Goal: Transaction & Acquisition: Purchase product/service

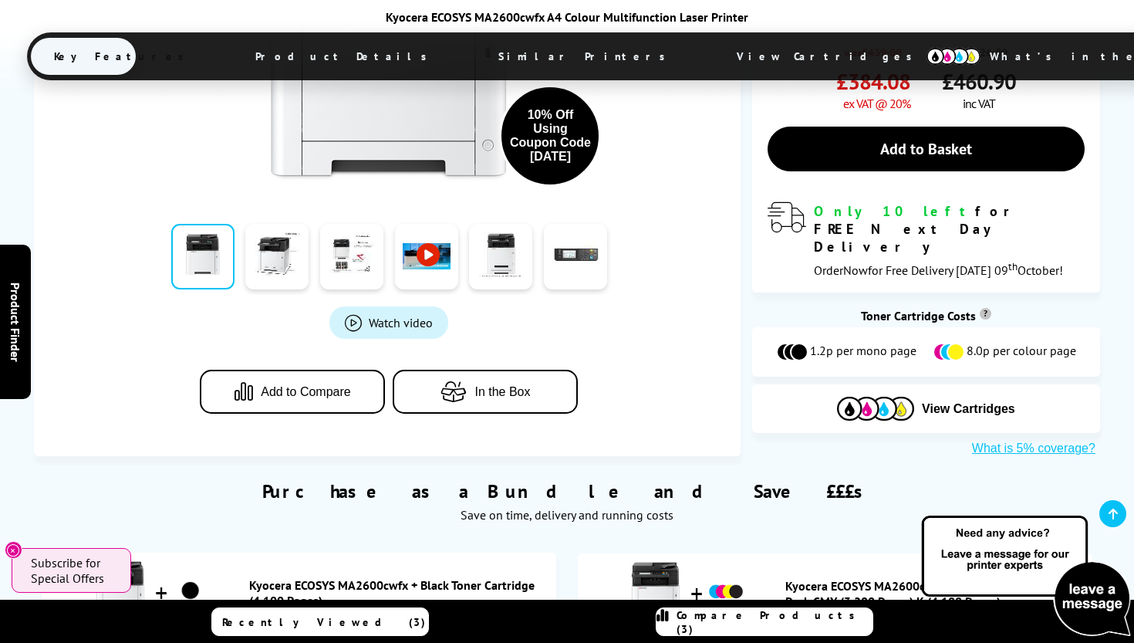
scroll to position [755, 0]
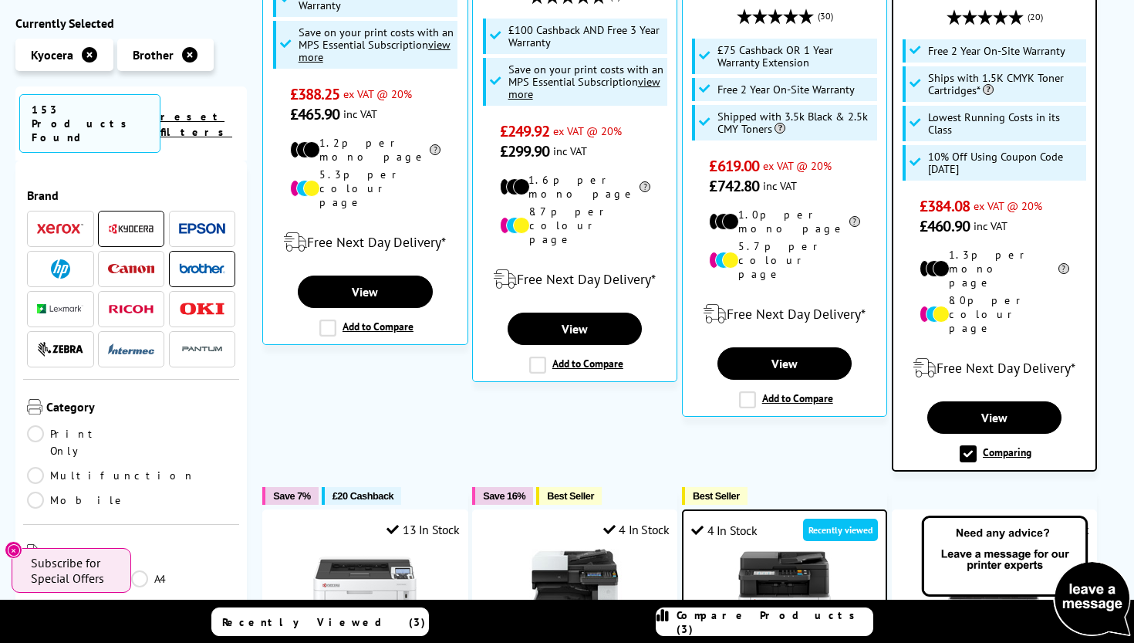
click at [710, 629] on link "Compare Products (3)" at bounding box center [765, 621] width 218 height 29
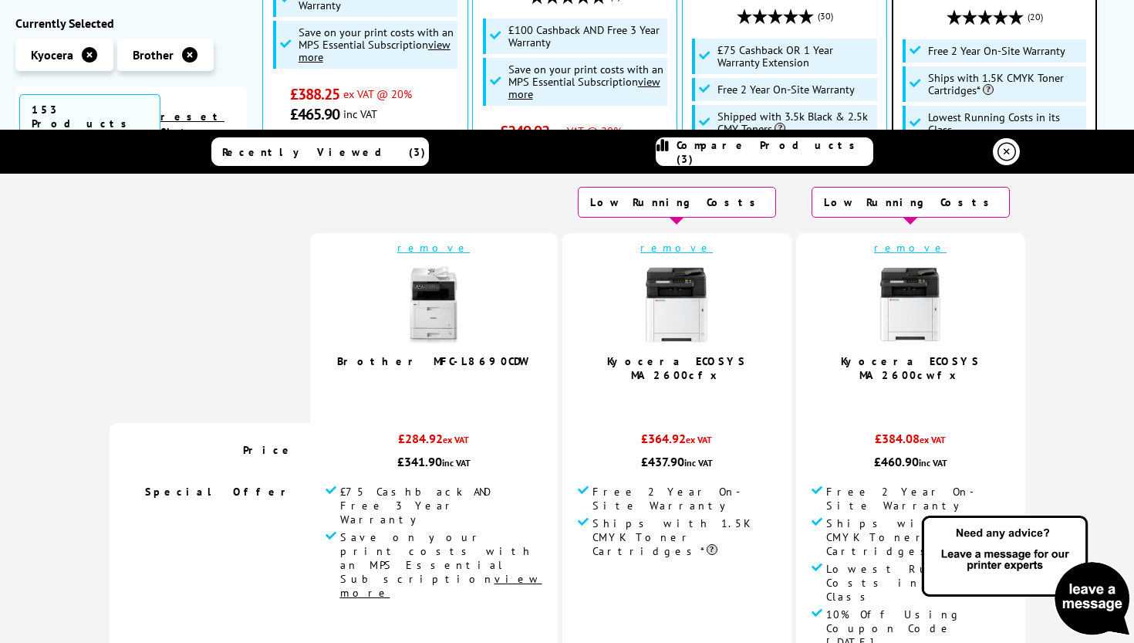
scroll to position [15, 0]
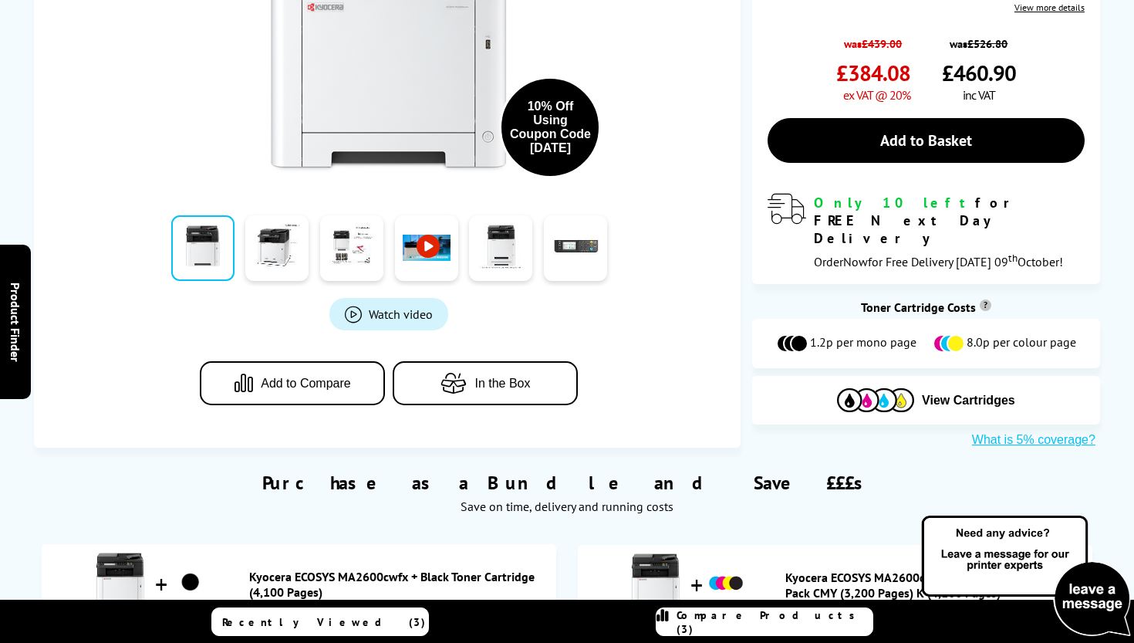
scroll to position [755, 0]
click at [1046, 621] on link "Buy" at bounding box center [1033, 638] width 93 height 35
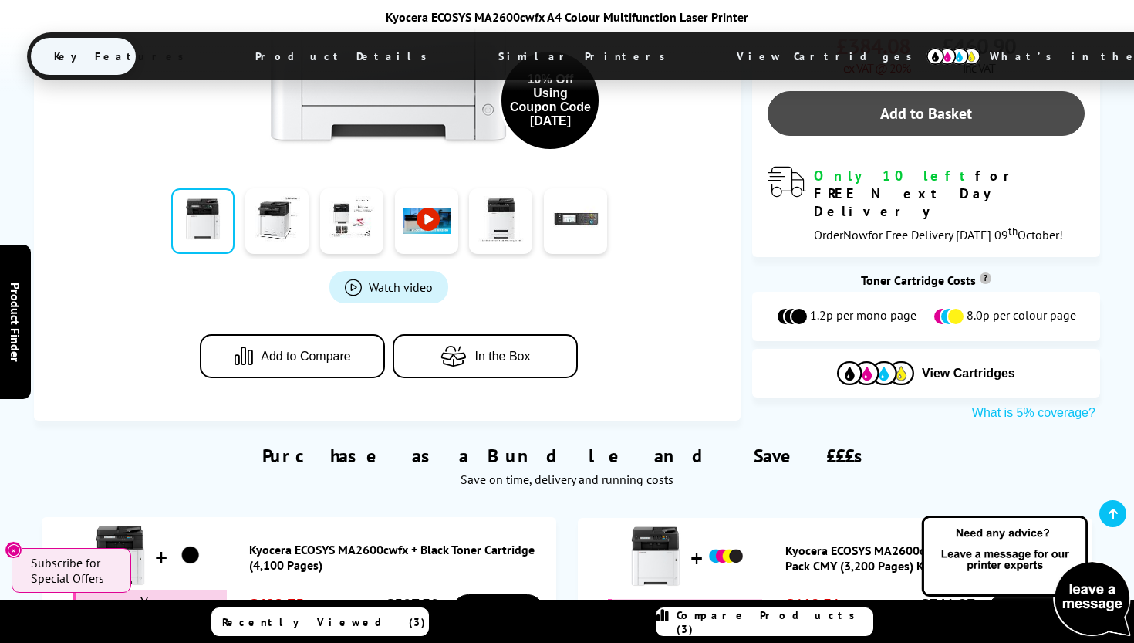
scroll to position [827, 0]
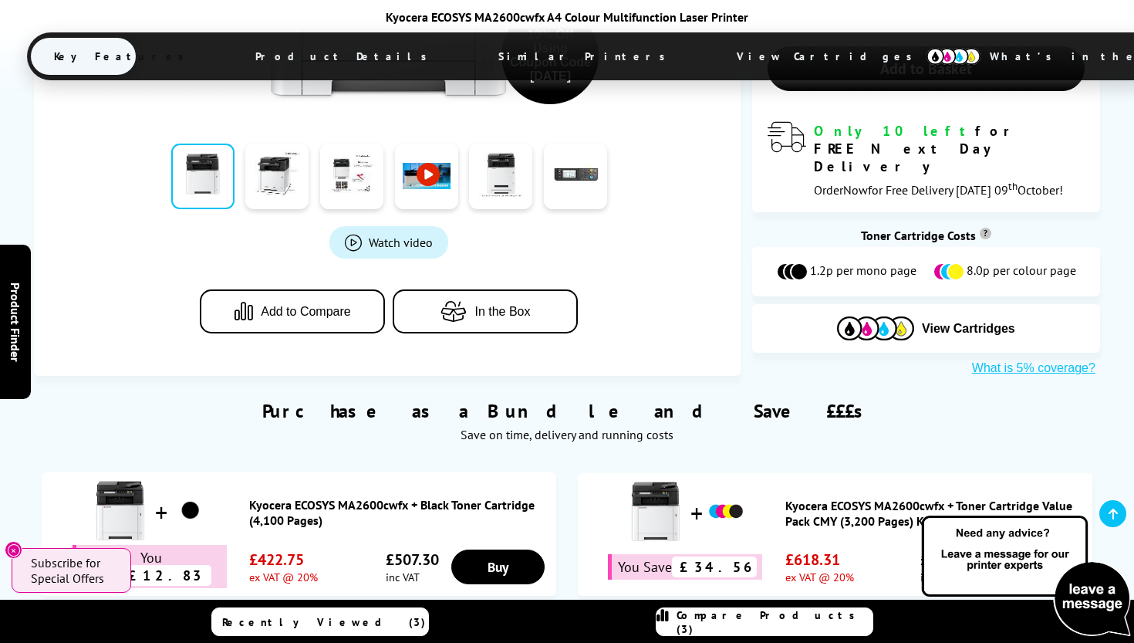
click at [1028, 549] on link "Buy" at bounding box center [1033, 566] width 93 height 35
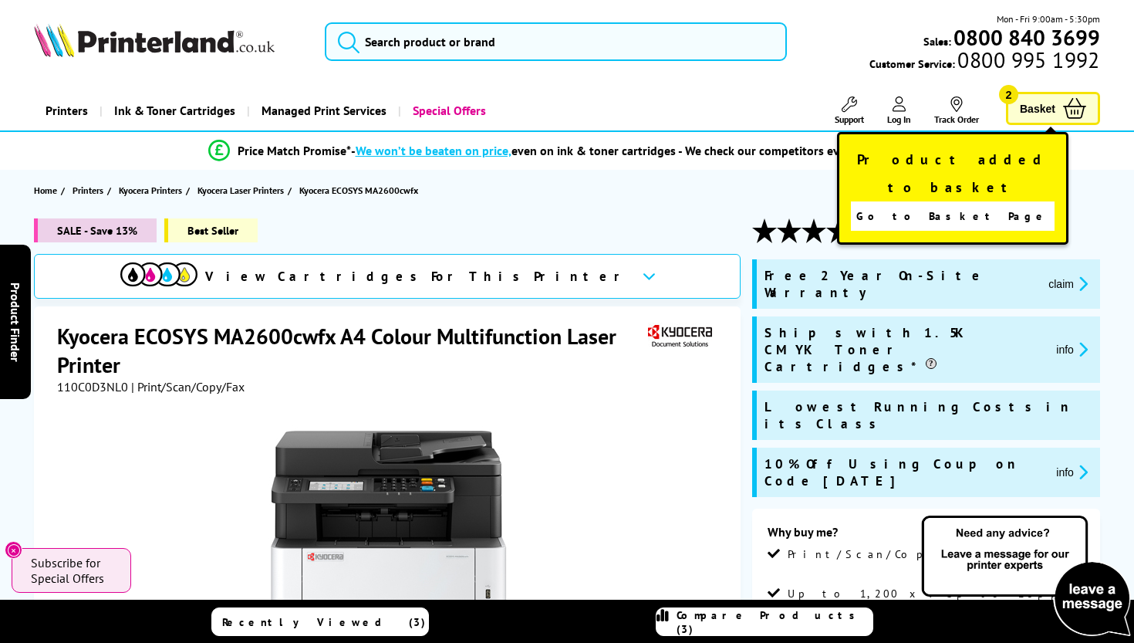
scroll to position [0, 0]
click at [1018, 104] on link "Basket 2" at bounding box center [1053, 108] width 94 height 33
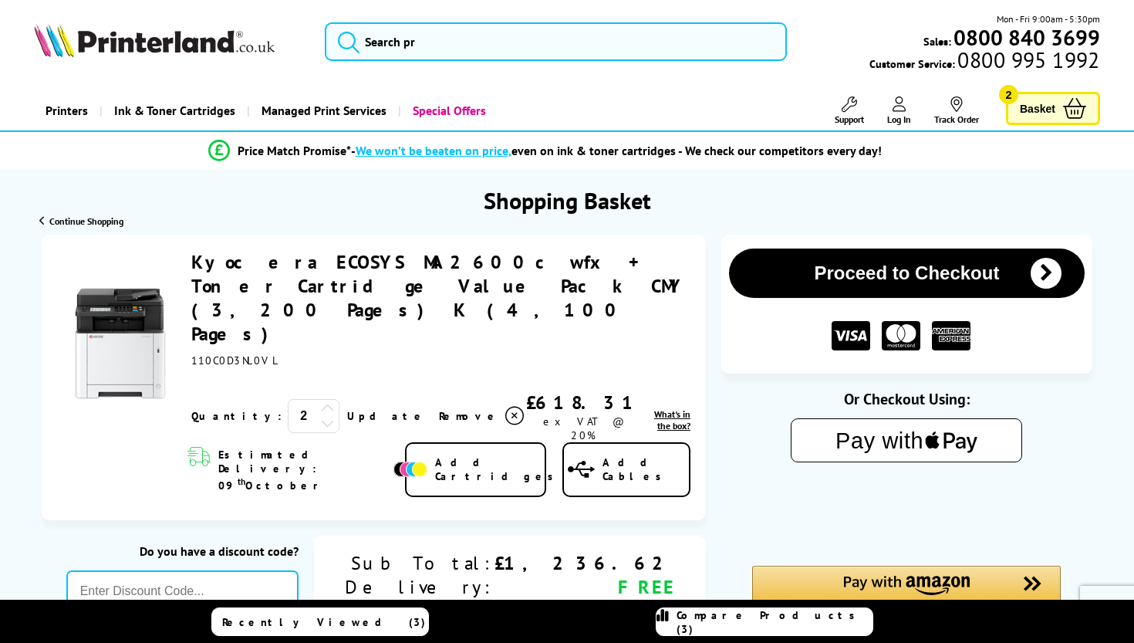
click at [321, 416] on icon at bounding box center [328, 423] width 14 height 14
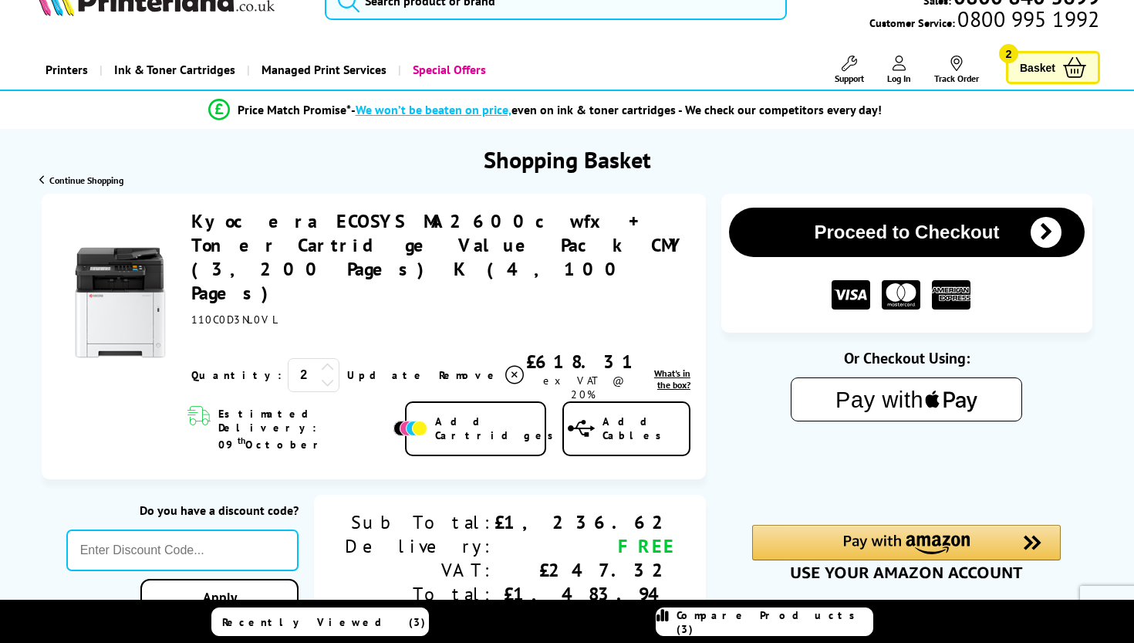
scroll to position [51, 0]
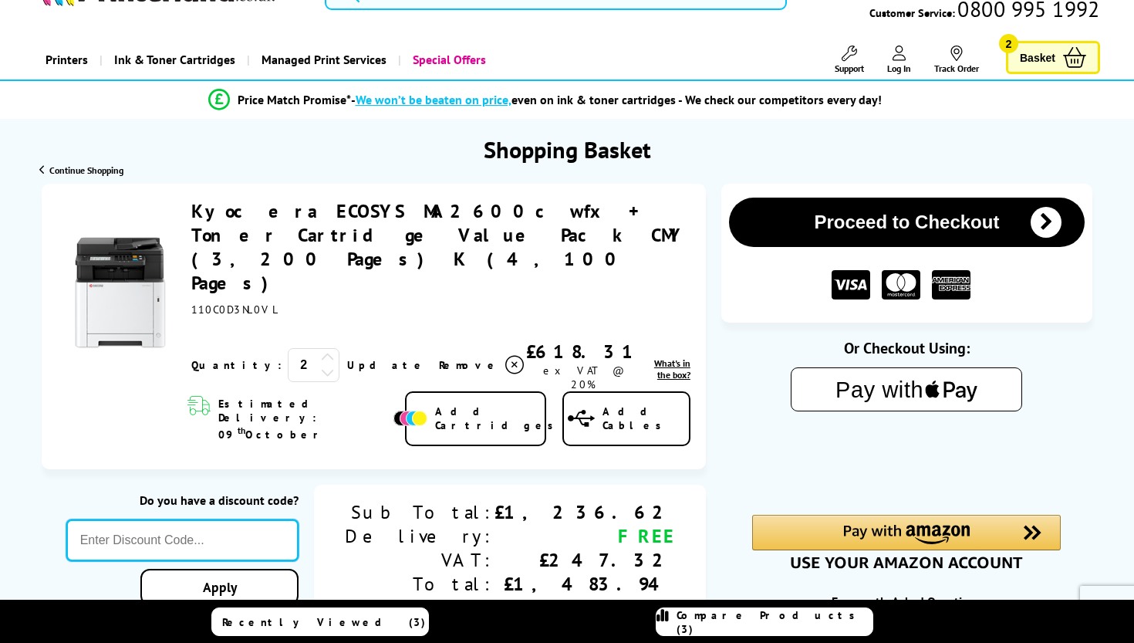
click at [299, 519] on input "text" at bounding box center [182, 540] width 232 height 42
type input "[DATE]"
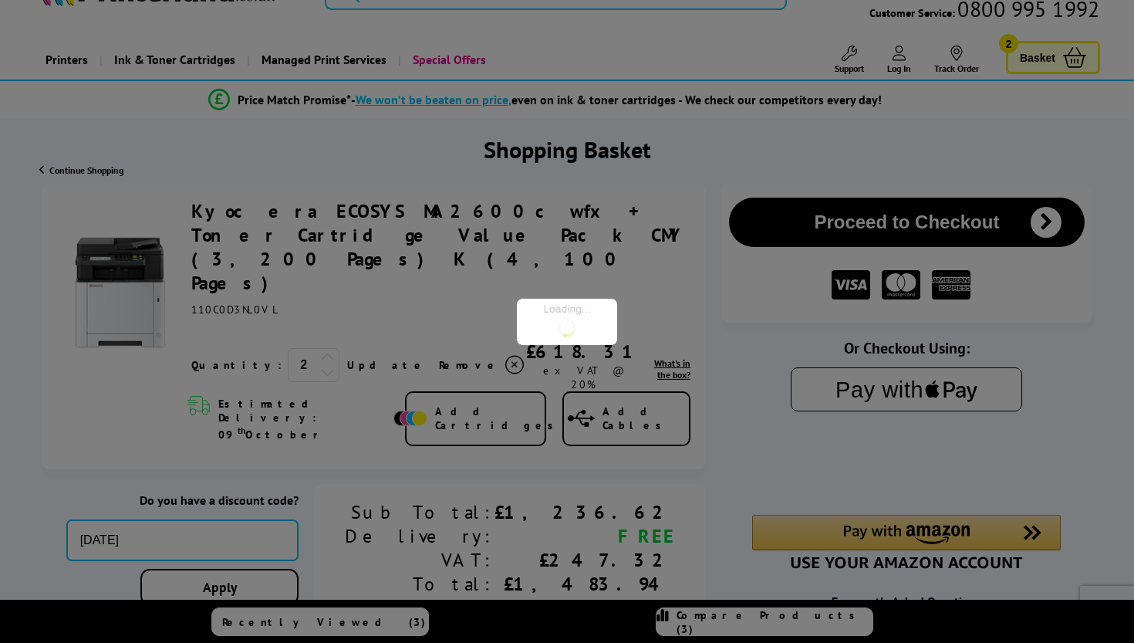
click at [391, 504] on div "Proceed to Checkout Shopping Basket 2 Update" at bounding box center [567, 508] width 1134 height 648
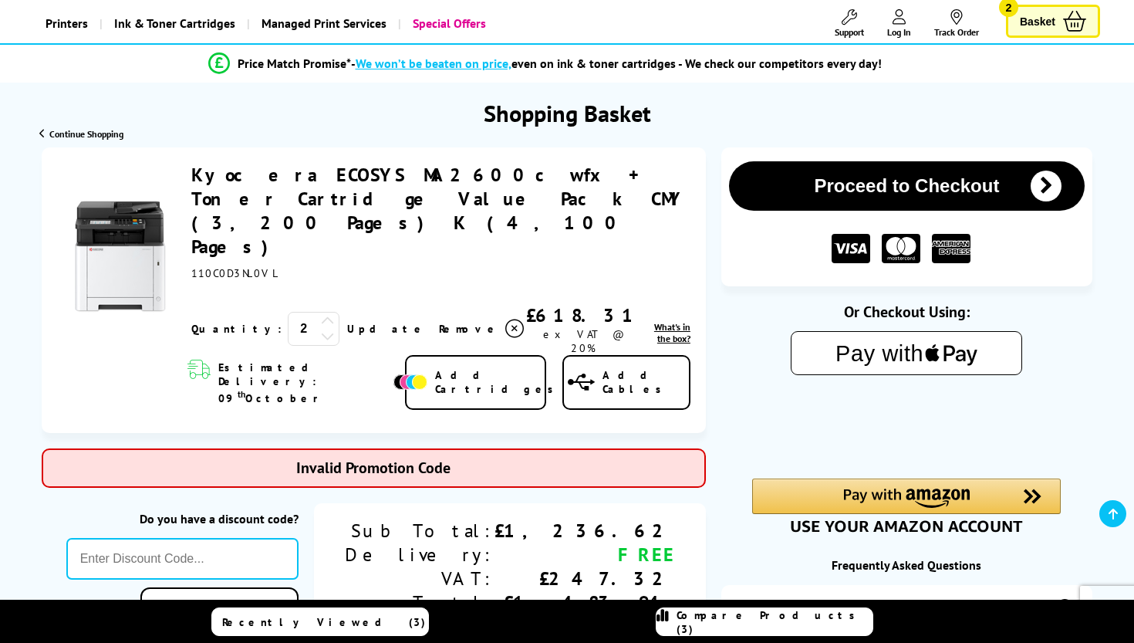
scroll to position [90, 0]
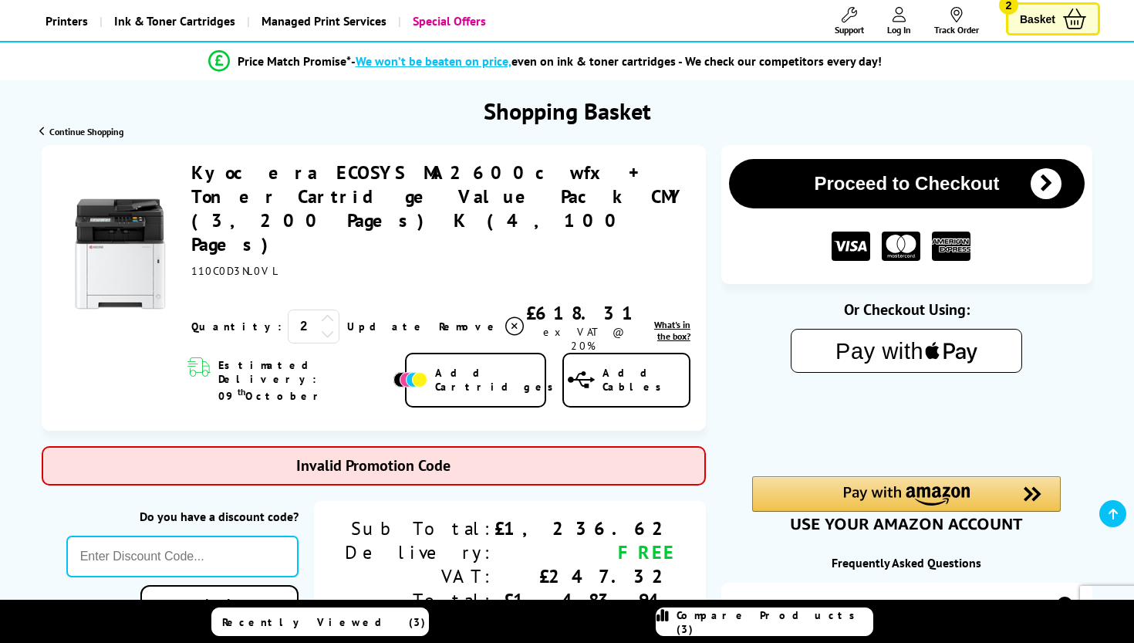
click at [321, 326] on icon at bounding box center [328, 333] width 14 height 14
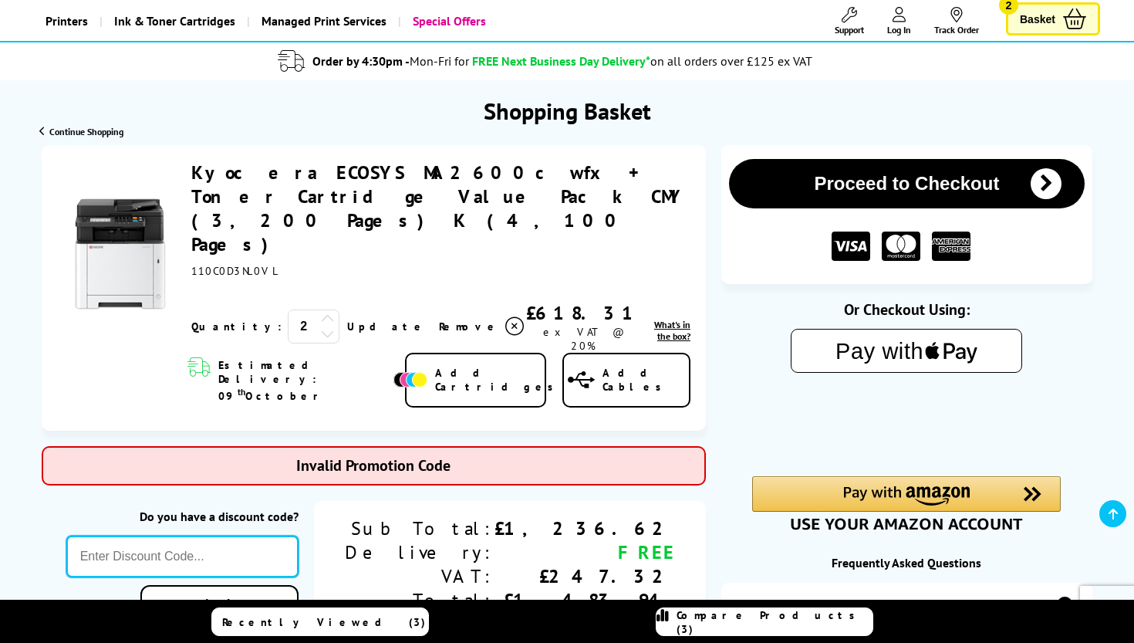
click at [299, 536] on input "text" at bounding box center [182, 557] width 232 height 42
type input "[DATE]"
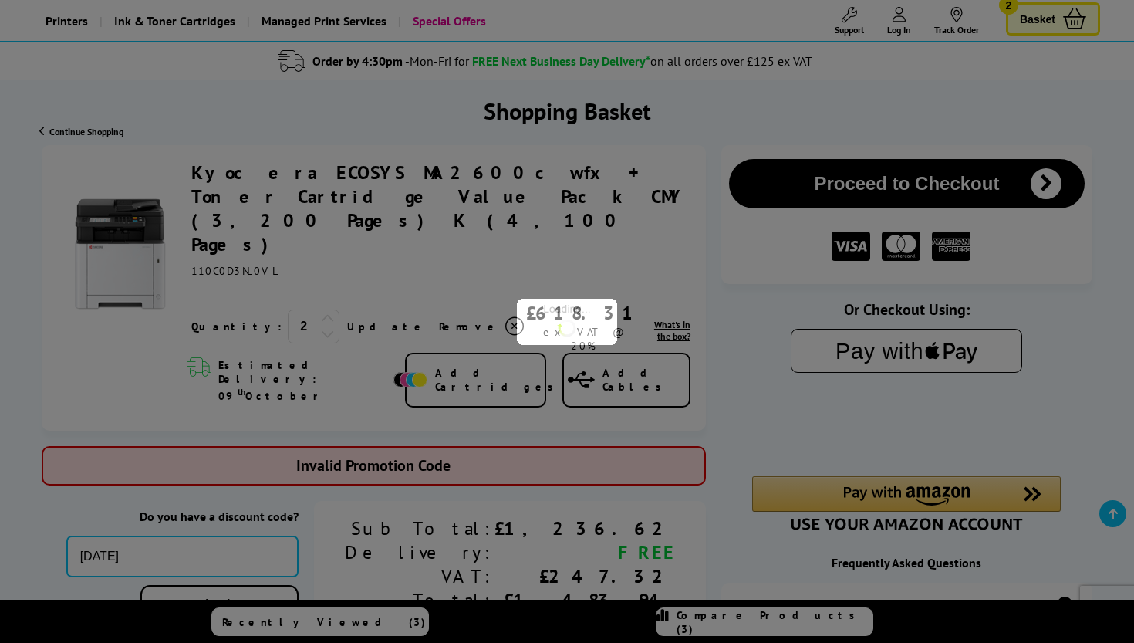
click at [411, 515] on div "Proceed to Checkout Shopping Basket ex VAT @ 20% 2 Update ex VAT @ 20%" at bounding box center [567, 469] width 1134 height 648
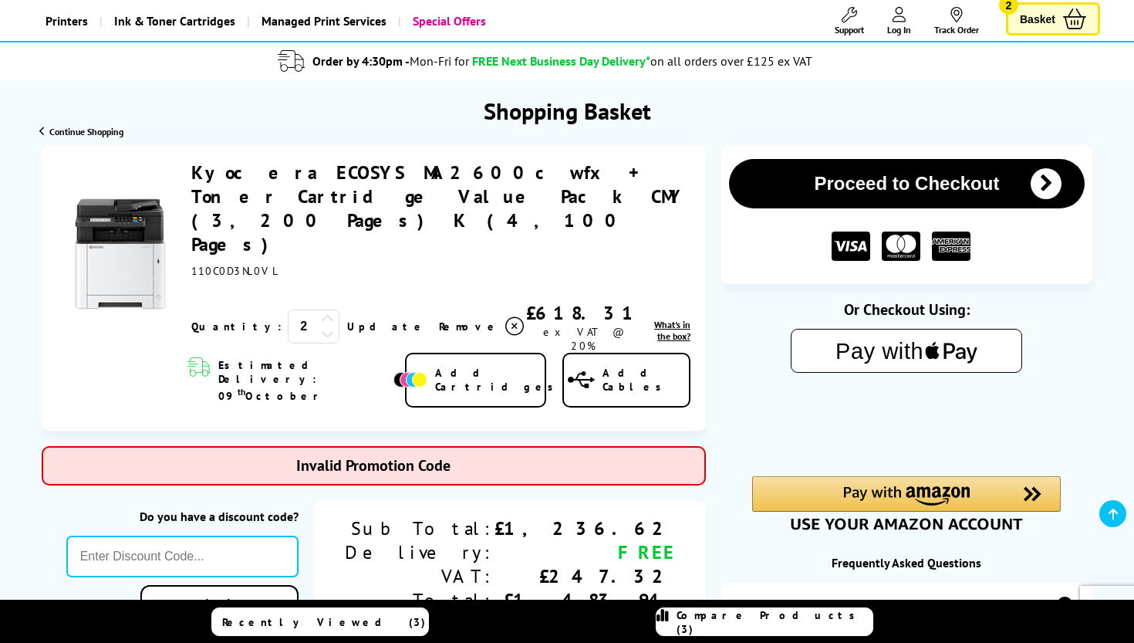
click at [506, 317] on icon at bounding box center [515, 326] width 19 height 19
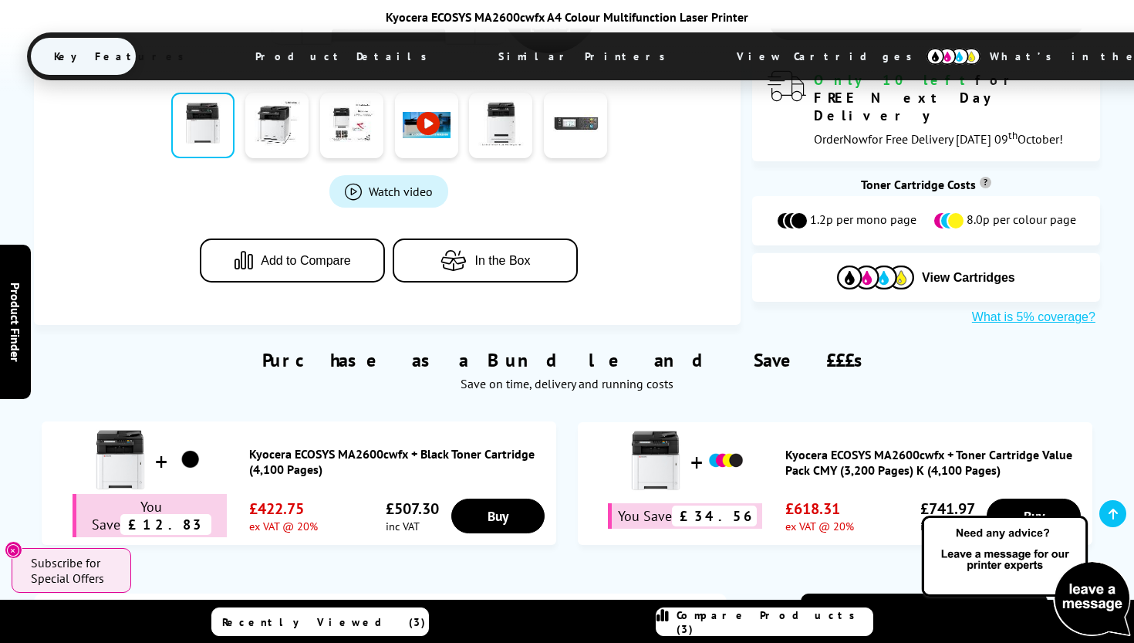
scroll to position [935, 0]
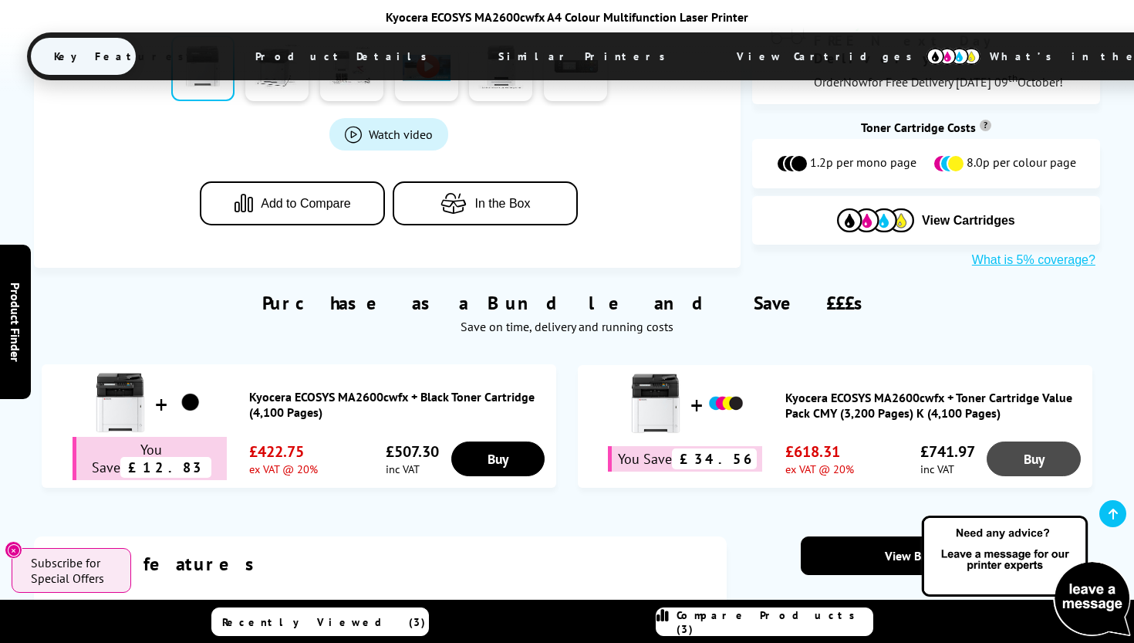
click at [1037, 441] on link "Buy" at bounding box center [1033, 458] width 93 height 35
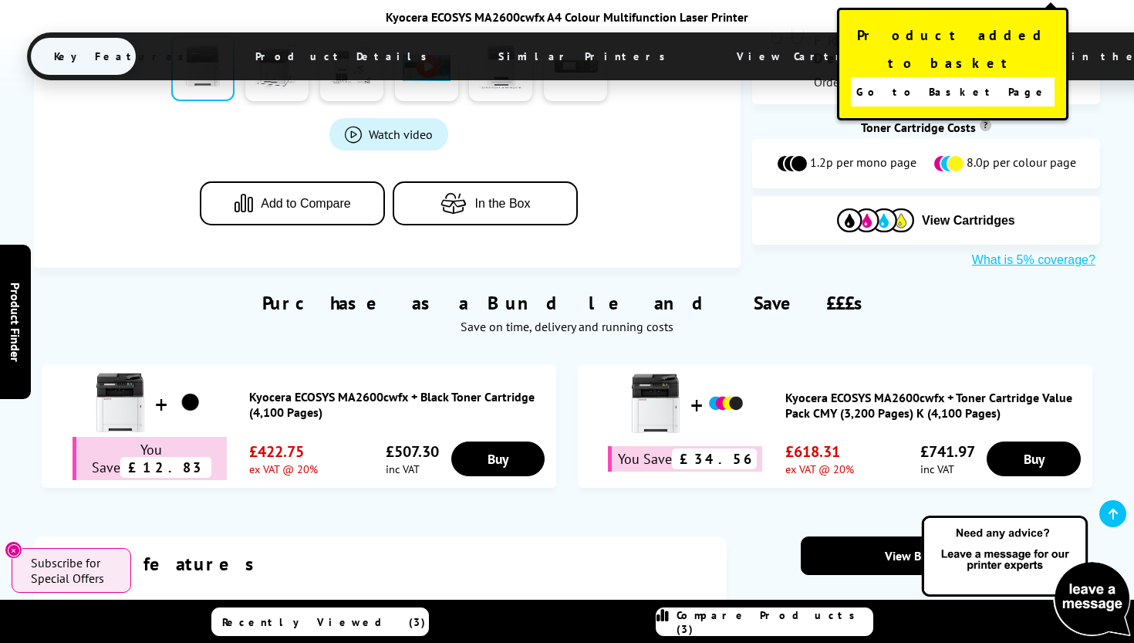
click at [1022, 77] on link "Go to Basket Page" at bounding box center [953, 91] width 204 height 29
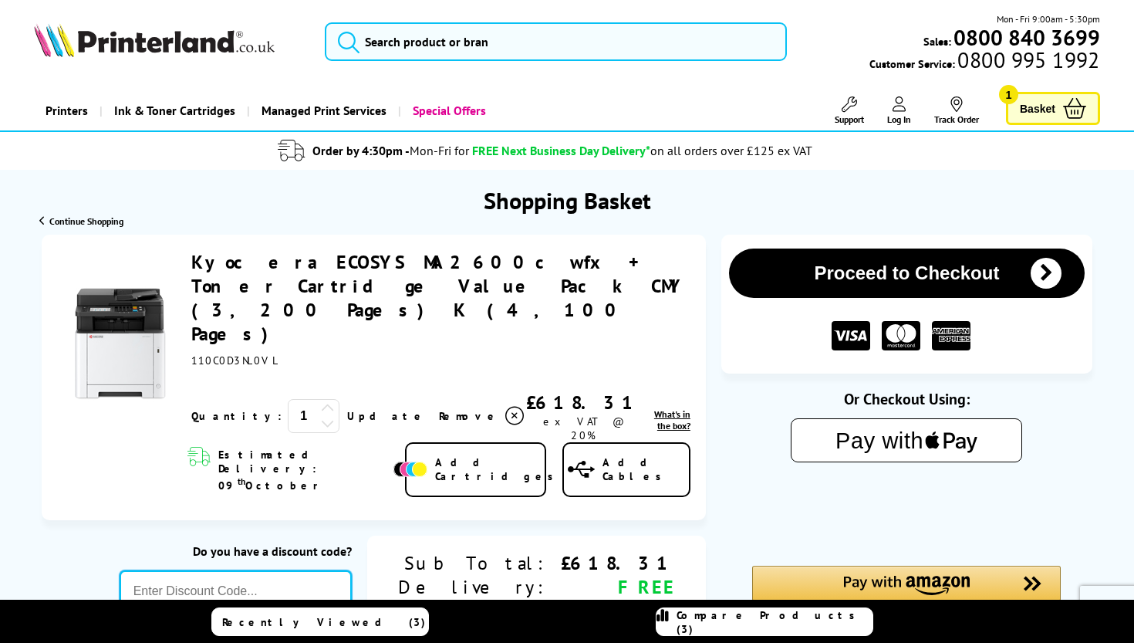
click at [352, 570] on input "text" at bounding box center [236, 591] width 232 height 42
type input "[DATE]"
click at [388, 559] on div "Proceed to Checkout Shopping Basket 1 Update" at bounding box center [567, 559] width 1134 height 648
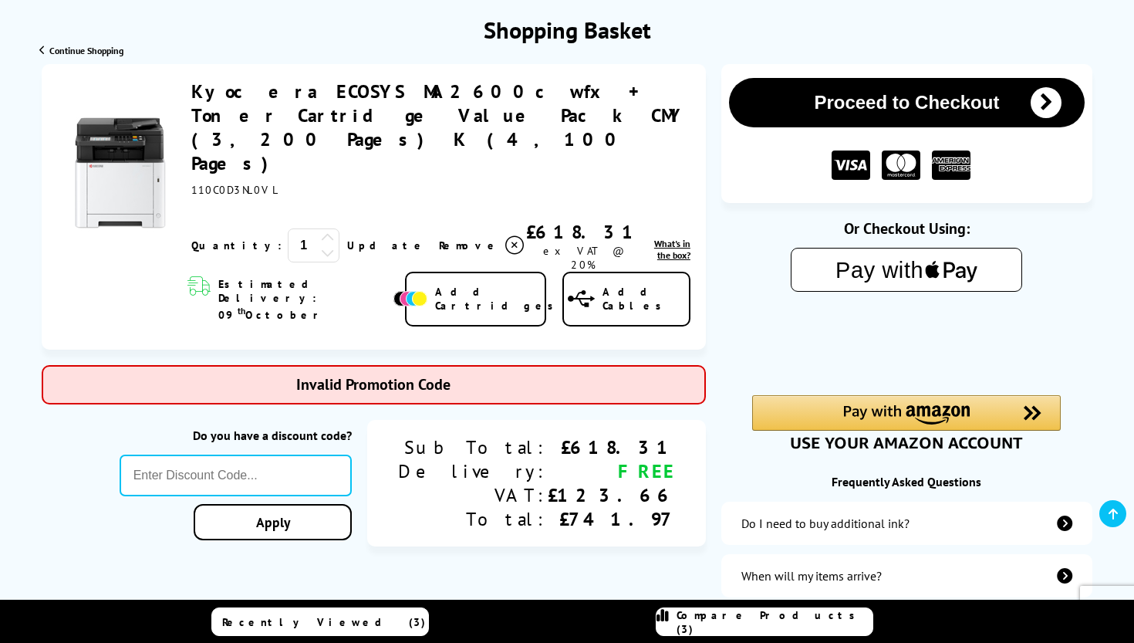
scroll to position [173, 0]
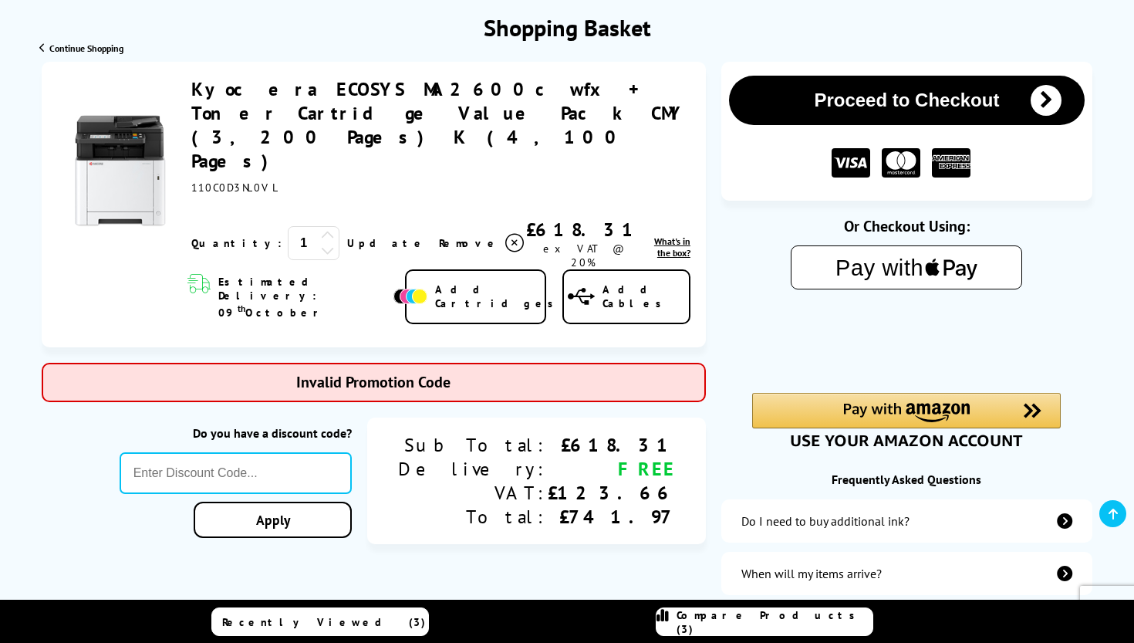
click at [756, 623] on span "Compare Products (3)" at bounding box center [775, 622] width 196 height 28
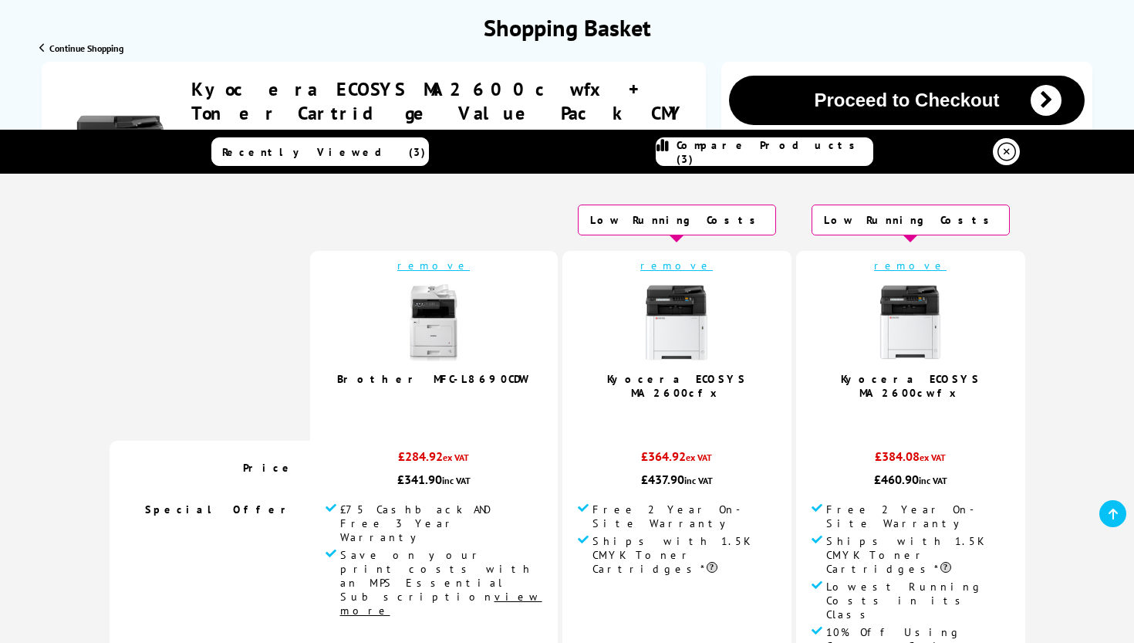
scroll to position [0, 0]
click at [872, 317] on img at bounding box center [910, 322] width 77 height 77
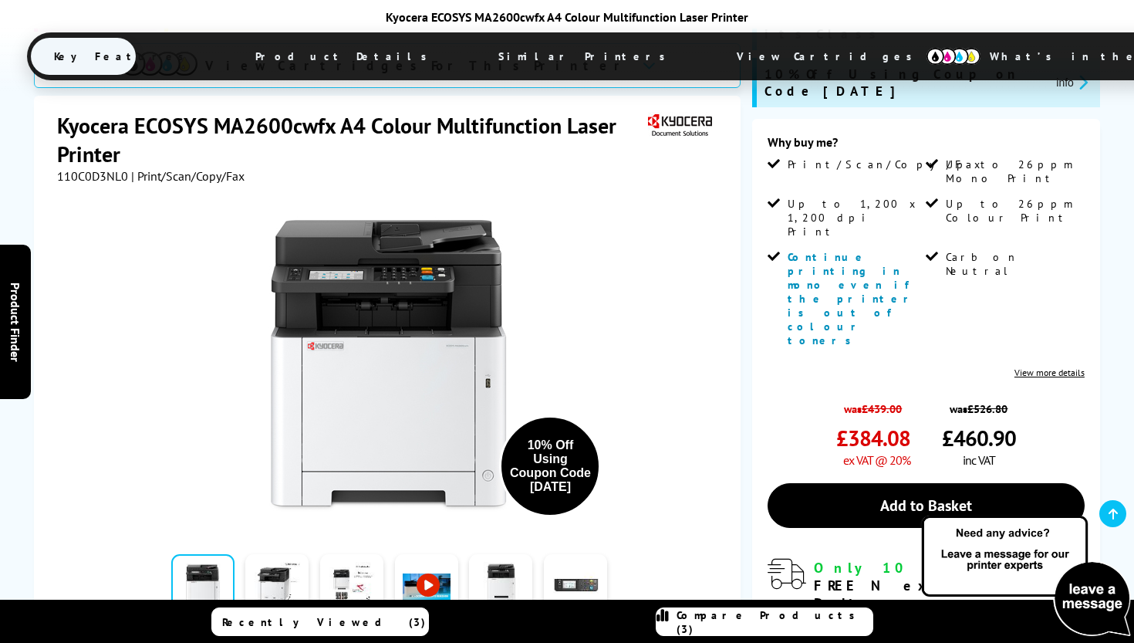
scroll to position [465, 0]
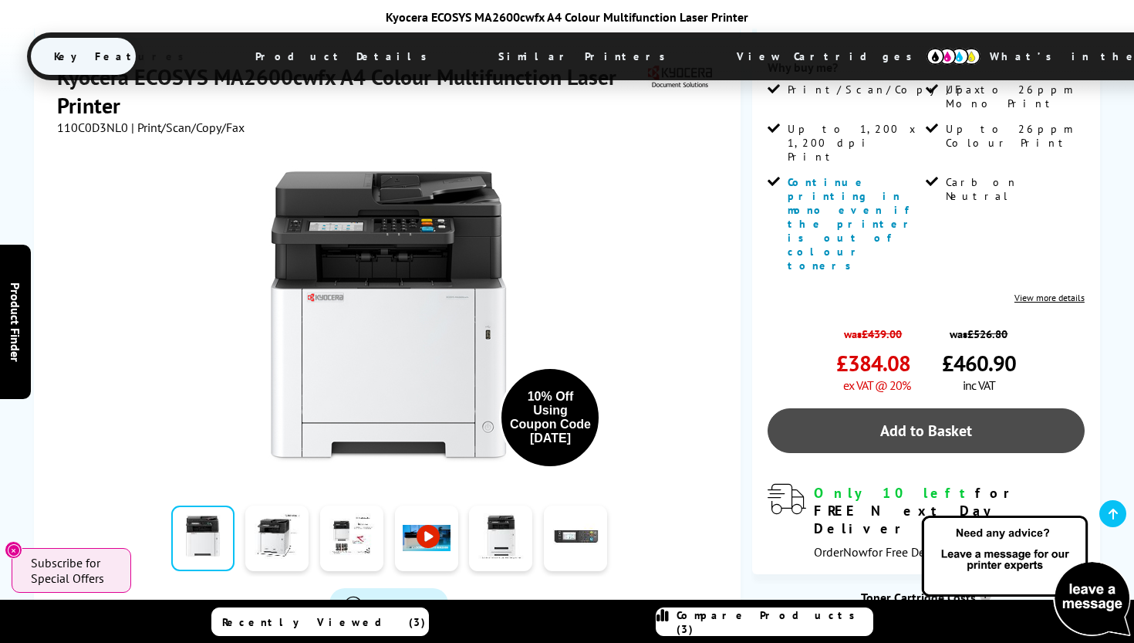
click at [908, 408] on link "Add to Basket" at bounding box center [926, 430] width 317 height 45
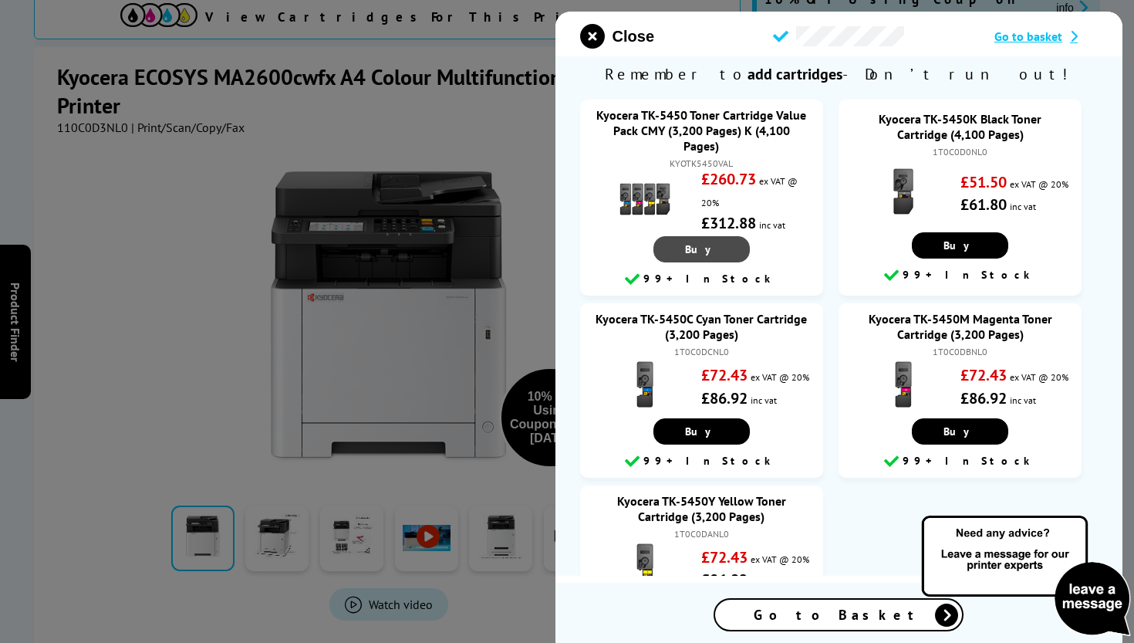
click at [715, 249] on link "Buy" at bounding box center [702, 249] width 96 height 26
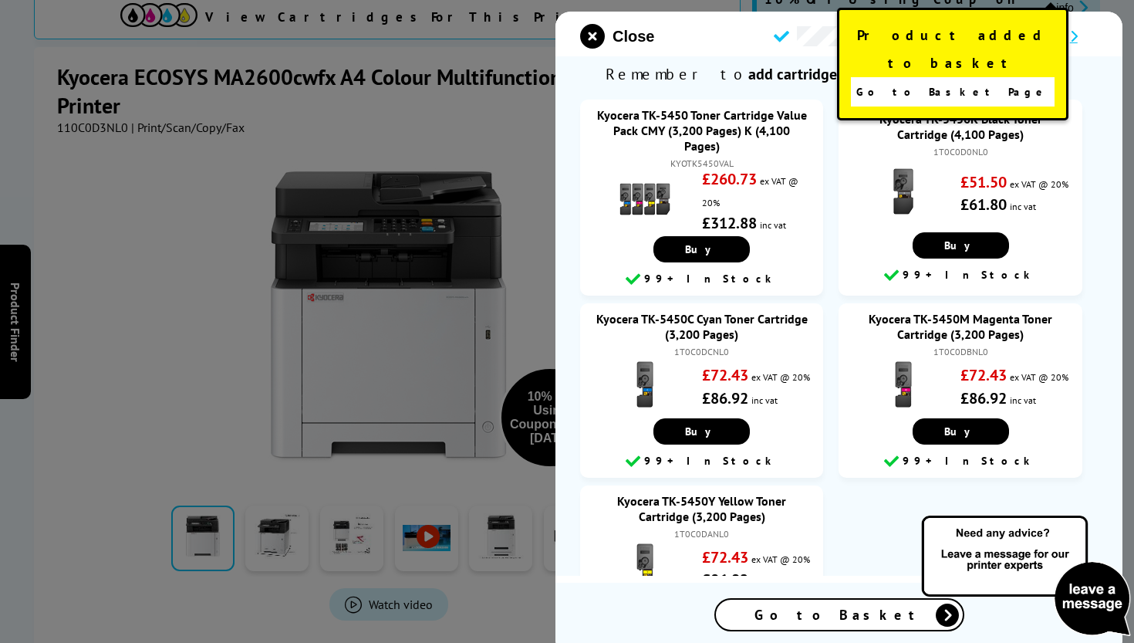
click at [1010, 77] on link "Go to Basket Page" at bounding box center [953, 91] width 204 height 29
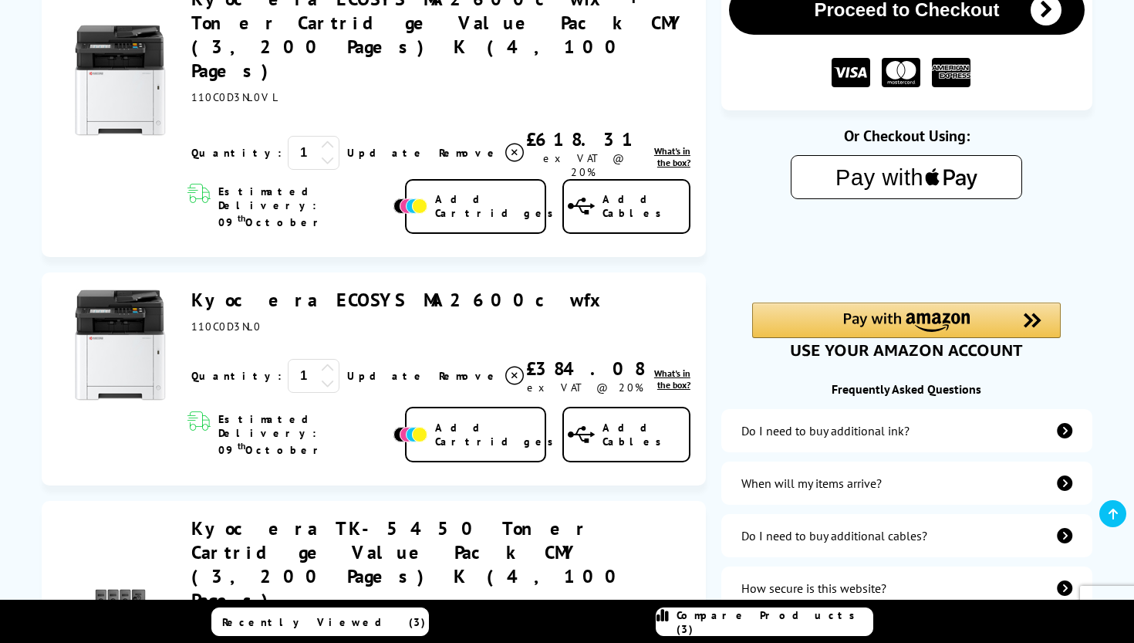
scroll to position [265, 0]
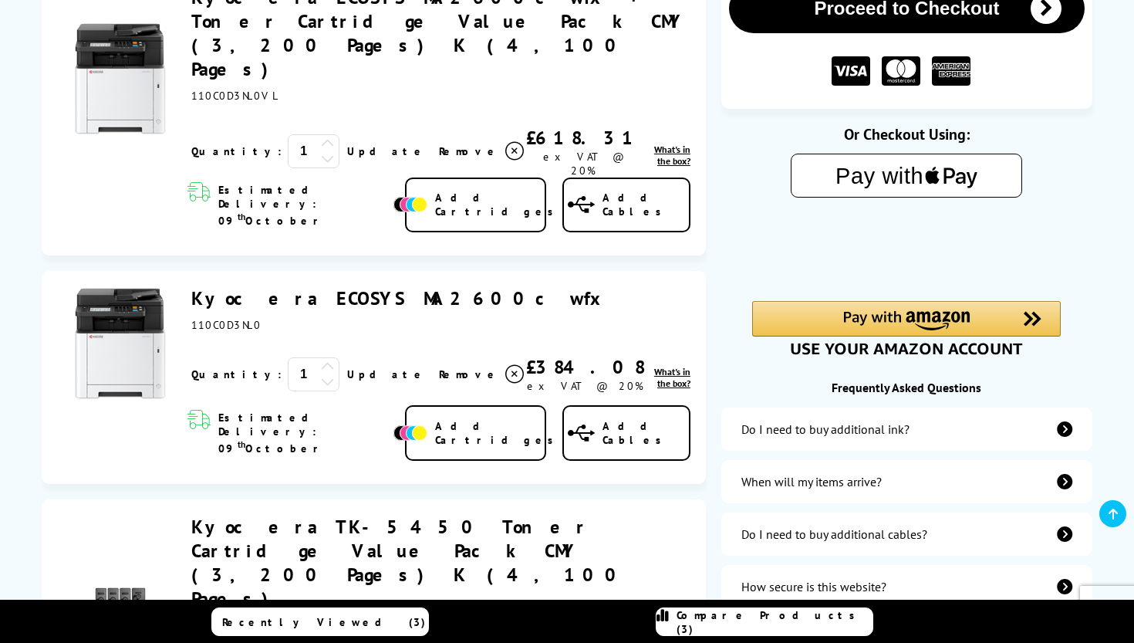
click at [506, 142] on icon at bounding box center [515, 151] width 19 height 19
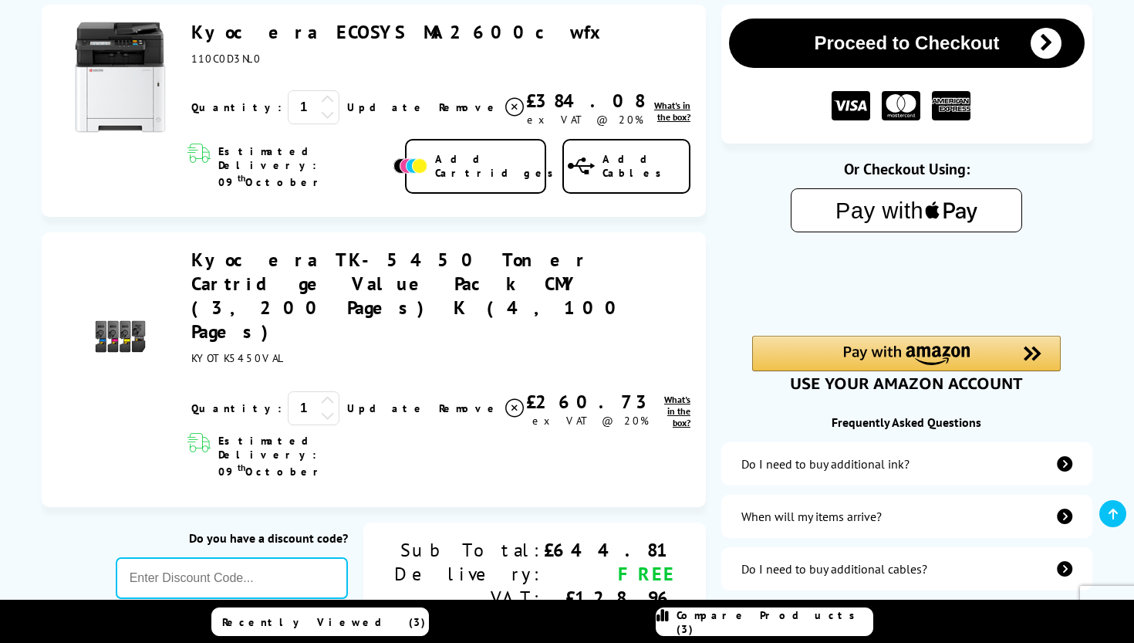
scroll to position [225, 0]
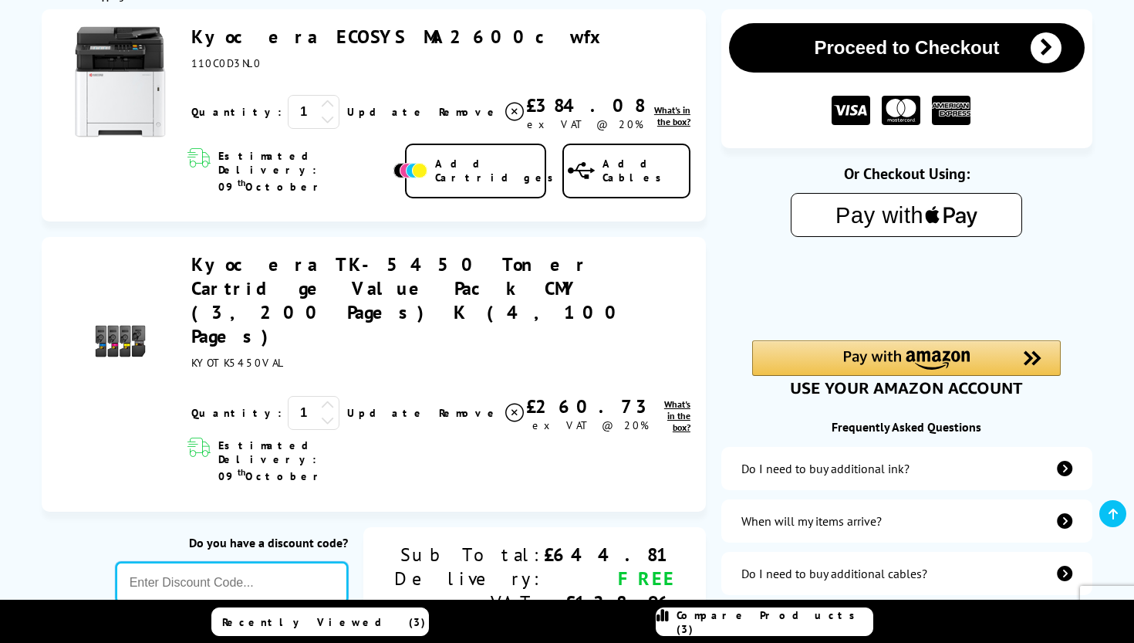
click at [310, 562] on input "text" at bounding box center [232, 583] width 232 height 42
type input "[DATE]"
click at [397, 538] on div "Proceed to Checkout Shopping Basket ex VAT @ 20% 1 Update ex VAT @ 20%" at bounding box center [567, 652] width 1134 height 1286
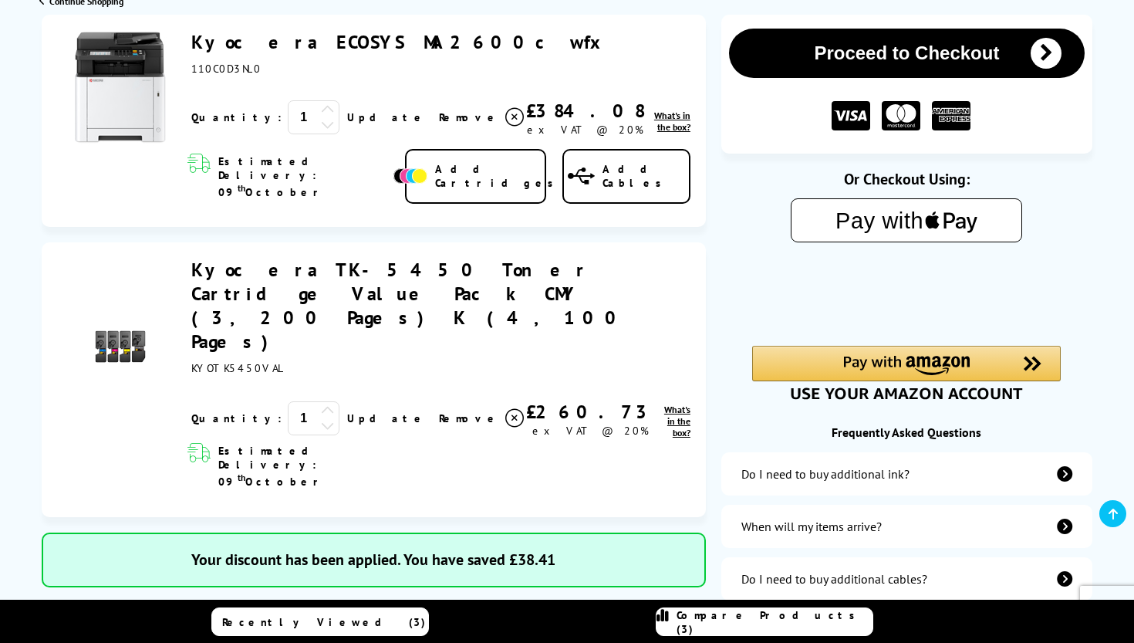
scroll to position [221, 0]
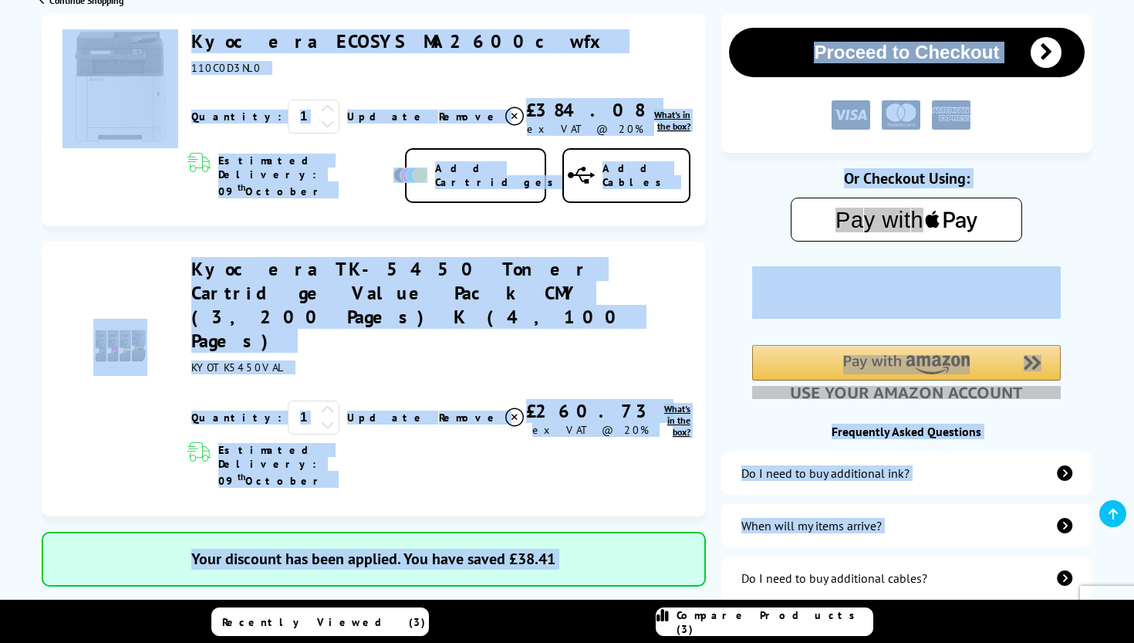
drag, startPoint x: 715, startPoint y: 560, endPoint x: 100, endPoint y: 69, distance: 787.5
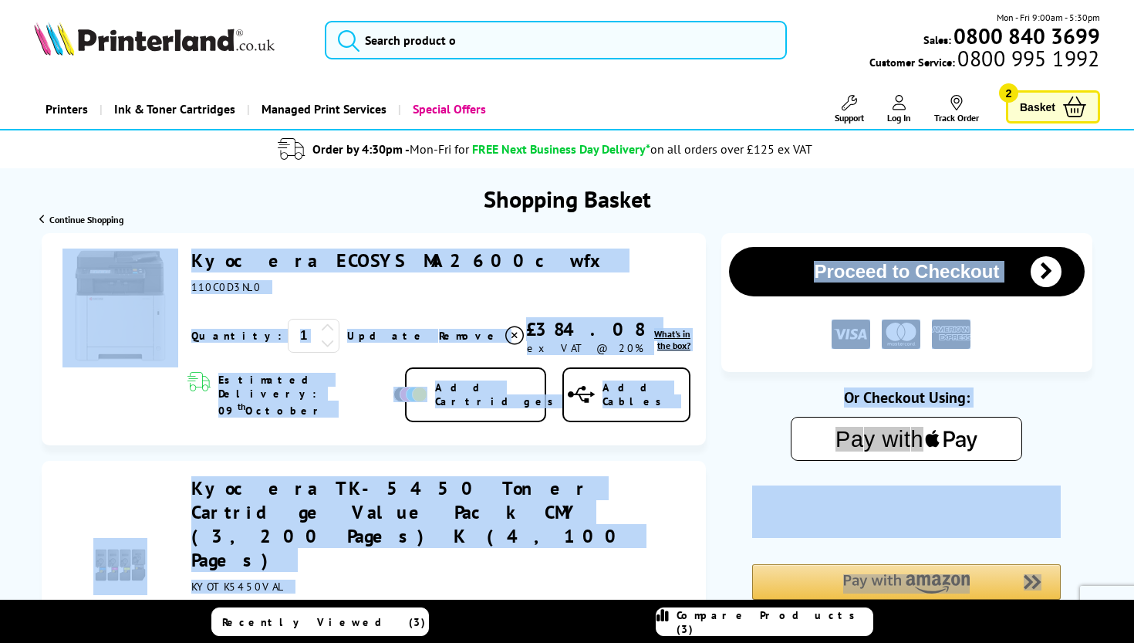
scroll to position [1, 0]
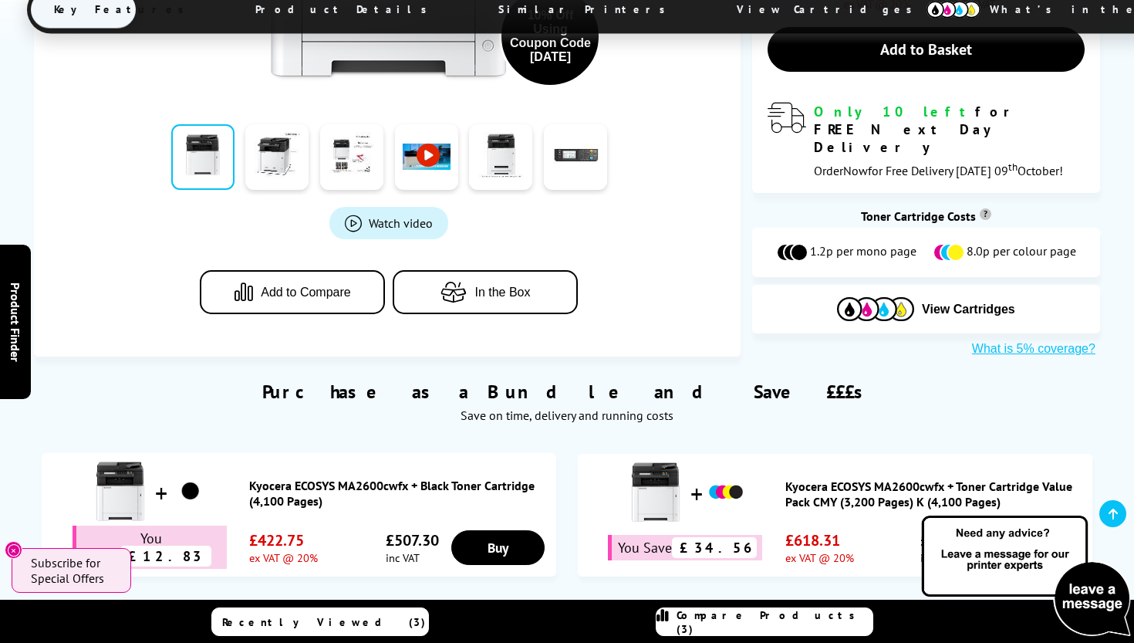
scroll to position [820, 0]
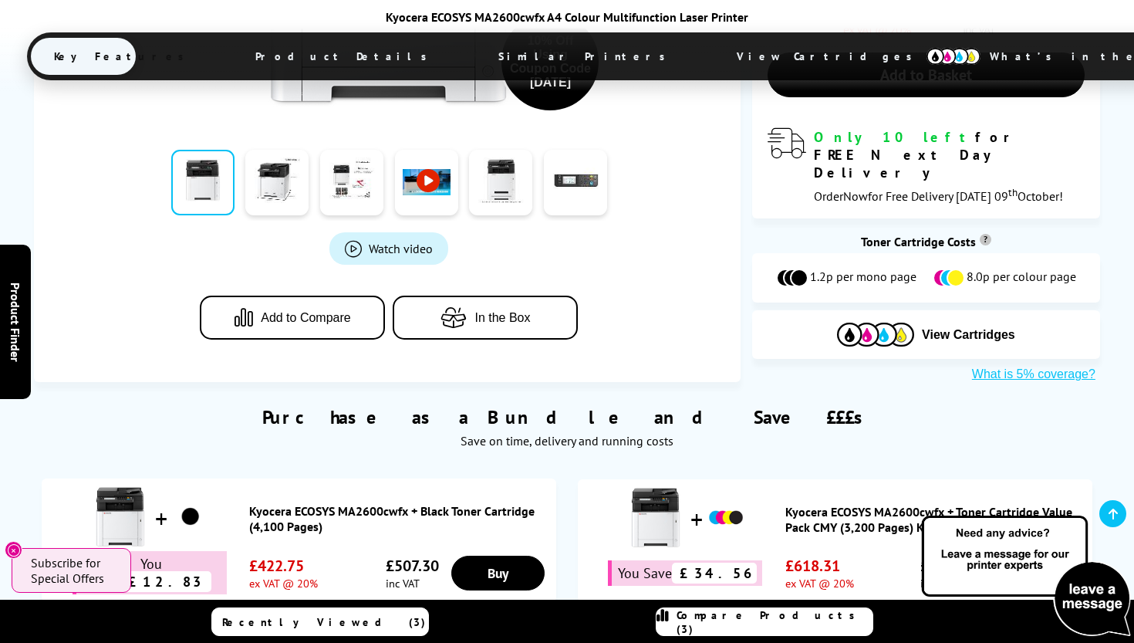
click at [775, 487] on div at bounding box center [686, 519] width 200 height 65
click at [902, 504] on link "Kyocera ECOSYS MA2600cwfx + Toner Cartridge Value Pack CMY (3,200 Pages) K (4,1…" at bounding box center [935, 519] width 299 height 31
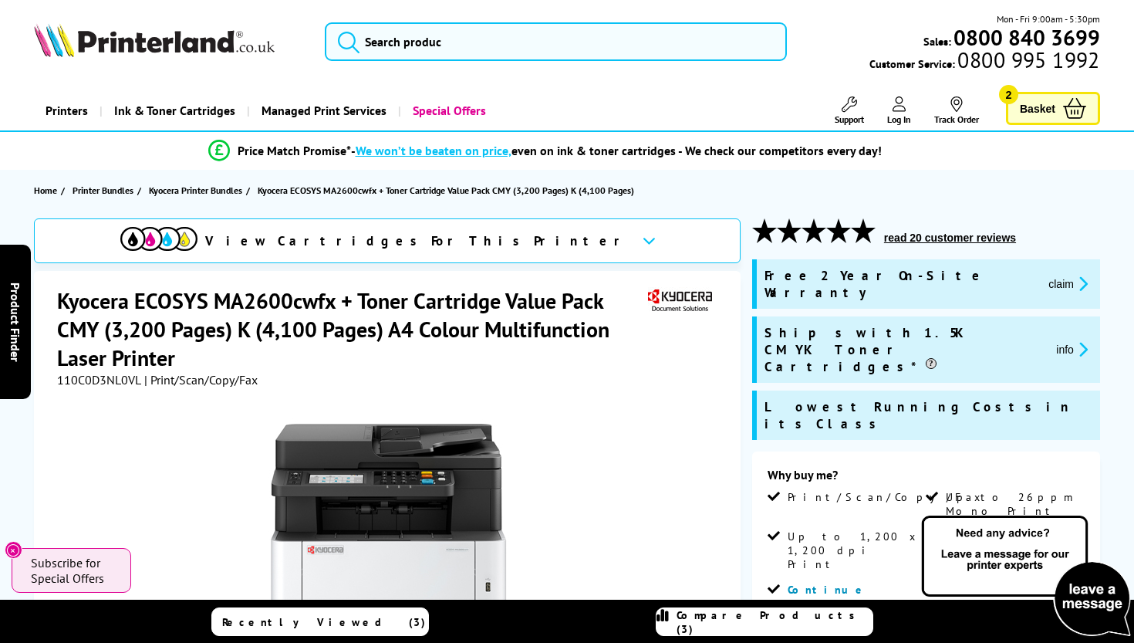
scroll to position [17, 0]
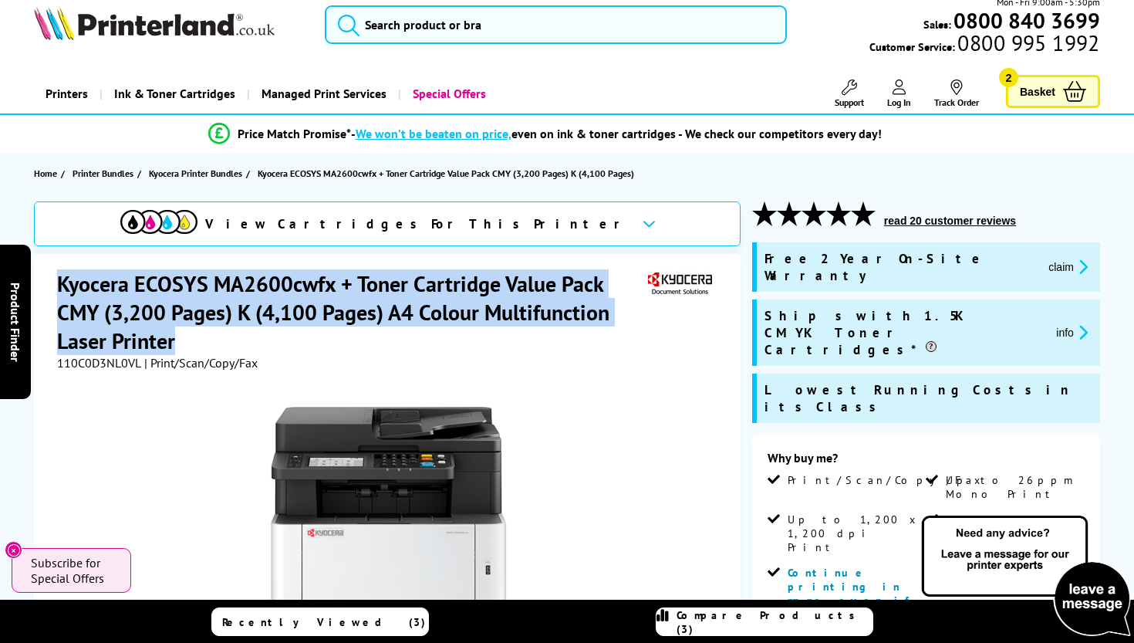
drag, startPoint x: 184, startPoint y: 337, endPoint x: 57, endPoint y: 269, distance: 144.3
click at [57, 269] on h1 "Kyocera ECOSYS MA2600cwfx + Toner Cartridge Value Pack CMY (3,200 Pages) K (4,1…" at bounding box center [350, 312] width 587 height 86
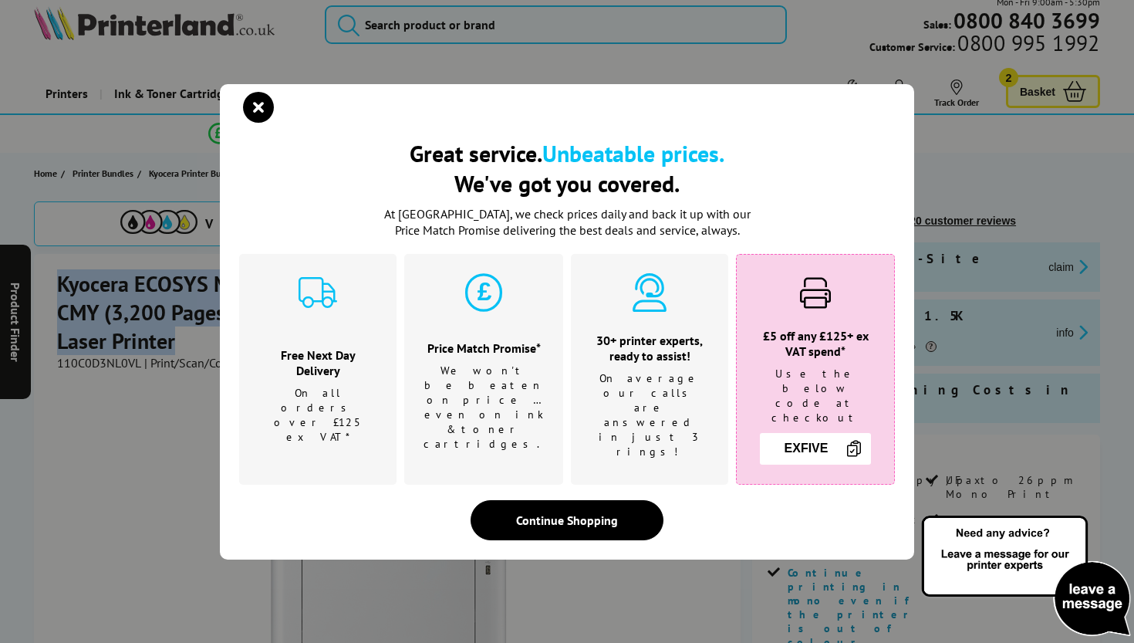
copy h1 "Kyocera ECOSYS MA2600cwfx + Toner Cartridge Value Pack CMY (3,200 Pages) K (4,1…"
